Goal: Find contact information: Find contact information

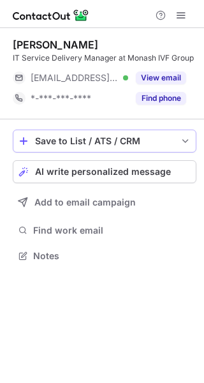
scroll to position [247, 204]
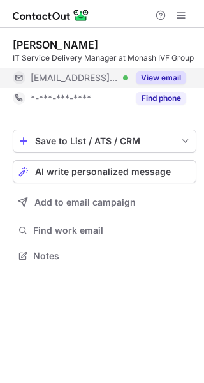
click at [146, 78] on button "View email" at bounding box center [161, 77] width 50 height 13
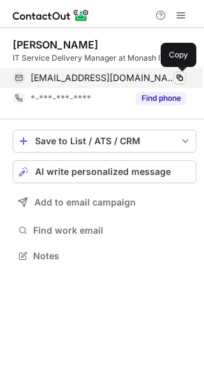
click at [176, 77] on span at bounding box center [180, 78] width 10 height 10
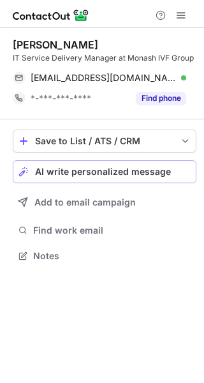
scroll to position [247, 204]
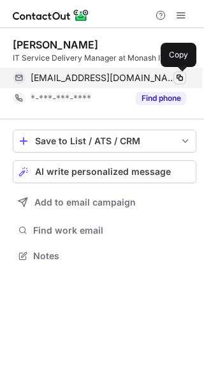
click at [176, 73] on span at bounding box center [180, 78] width 10 height 10
